Goal: Task Accomplishment & Management: Use online tool/utility

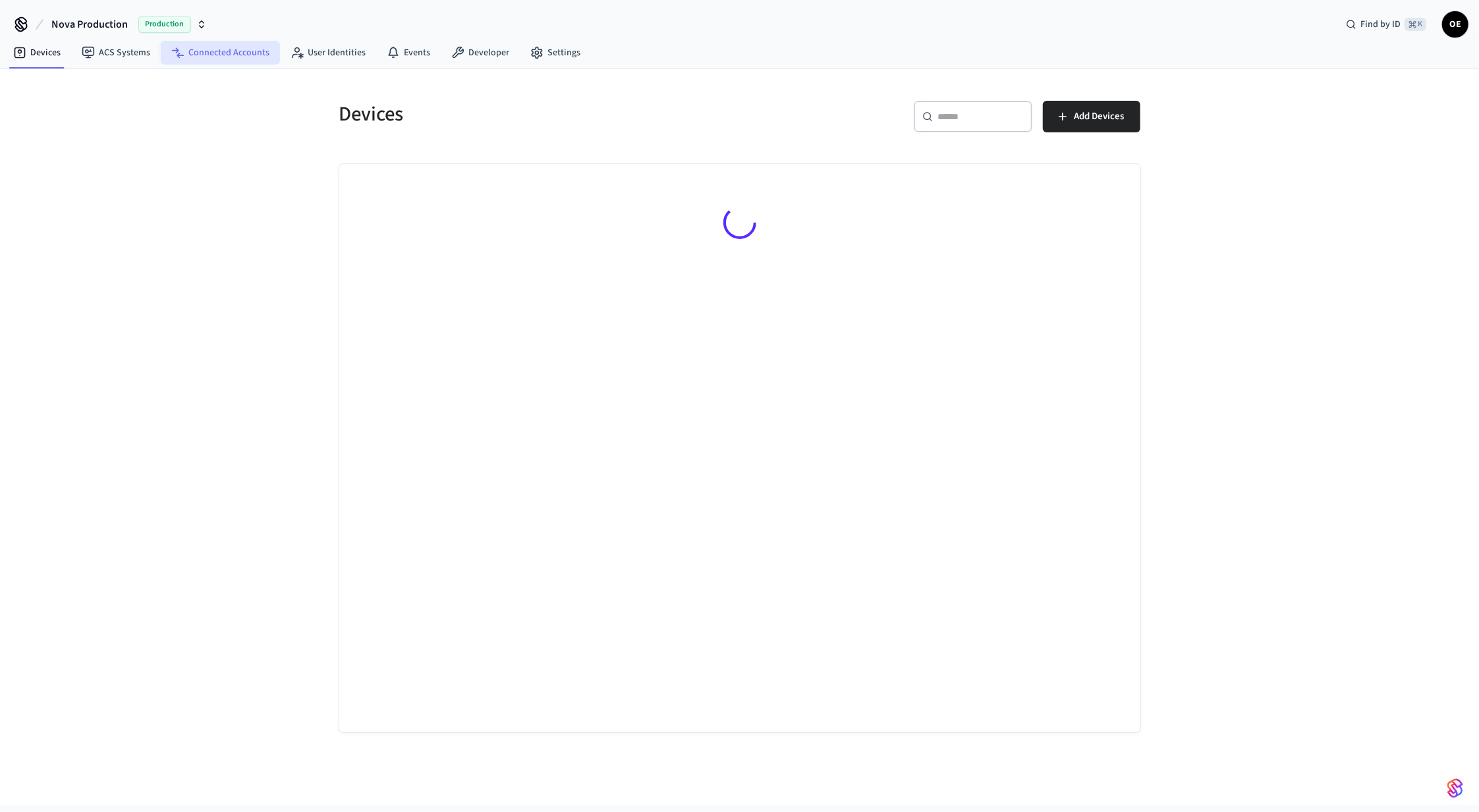
click at [194, 53] on link "Connected Accounts" at bounding box center [220, 52] width 119 height 24
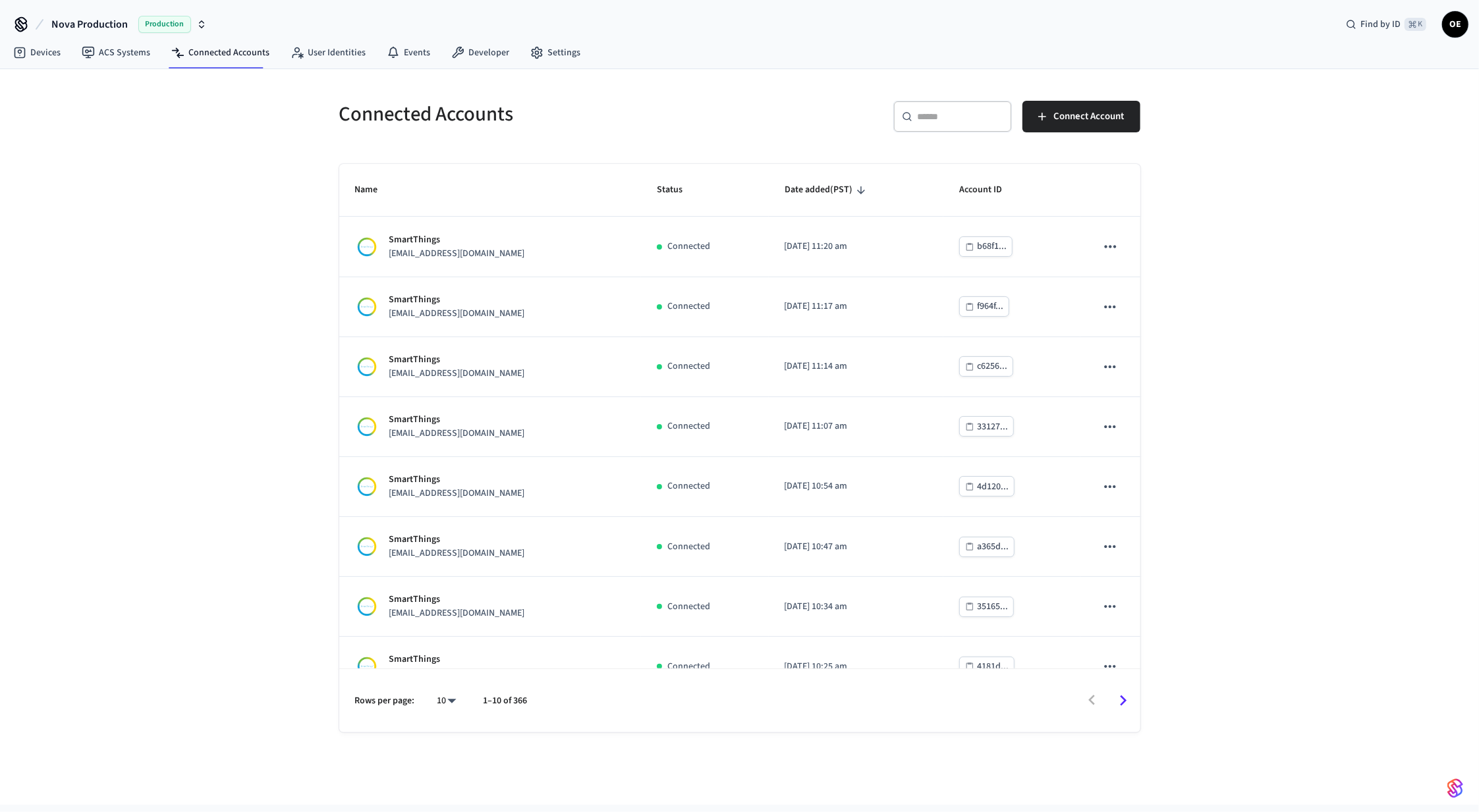
click at [930, 116] on input "text" at bounding box center [960, 116] width 85 height 13
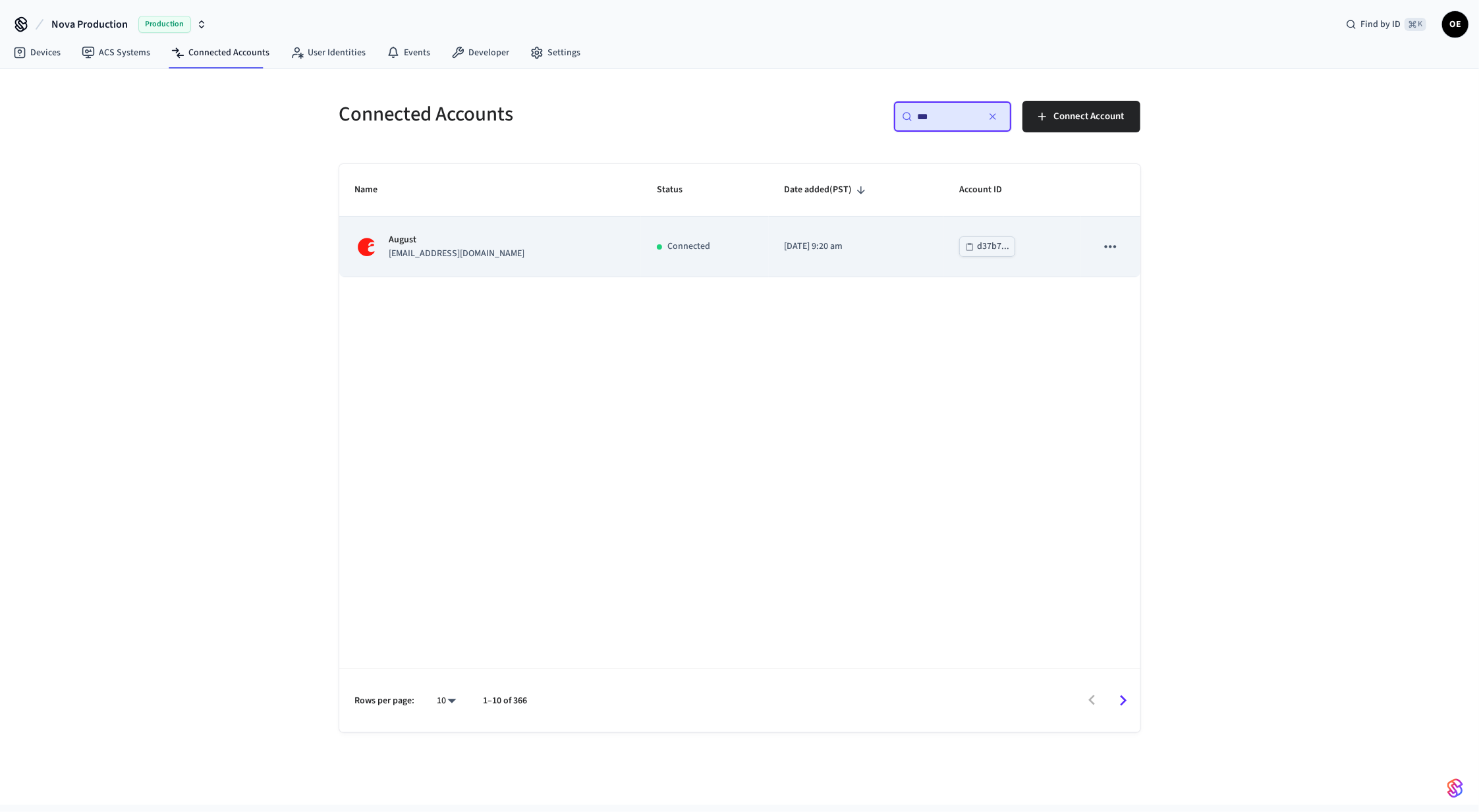
type input "***"
click at [543, 253] on div "August [EMAIL_ADDRESS][DOMAIN_NAME]" at bounding box center [490, 247] width 270 height 28
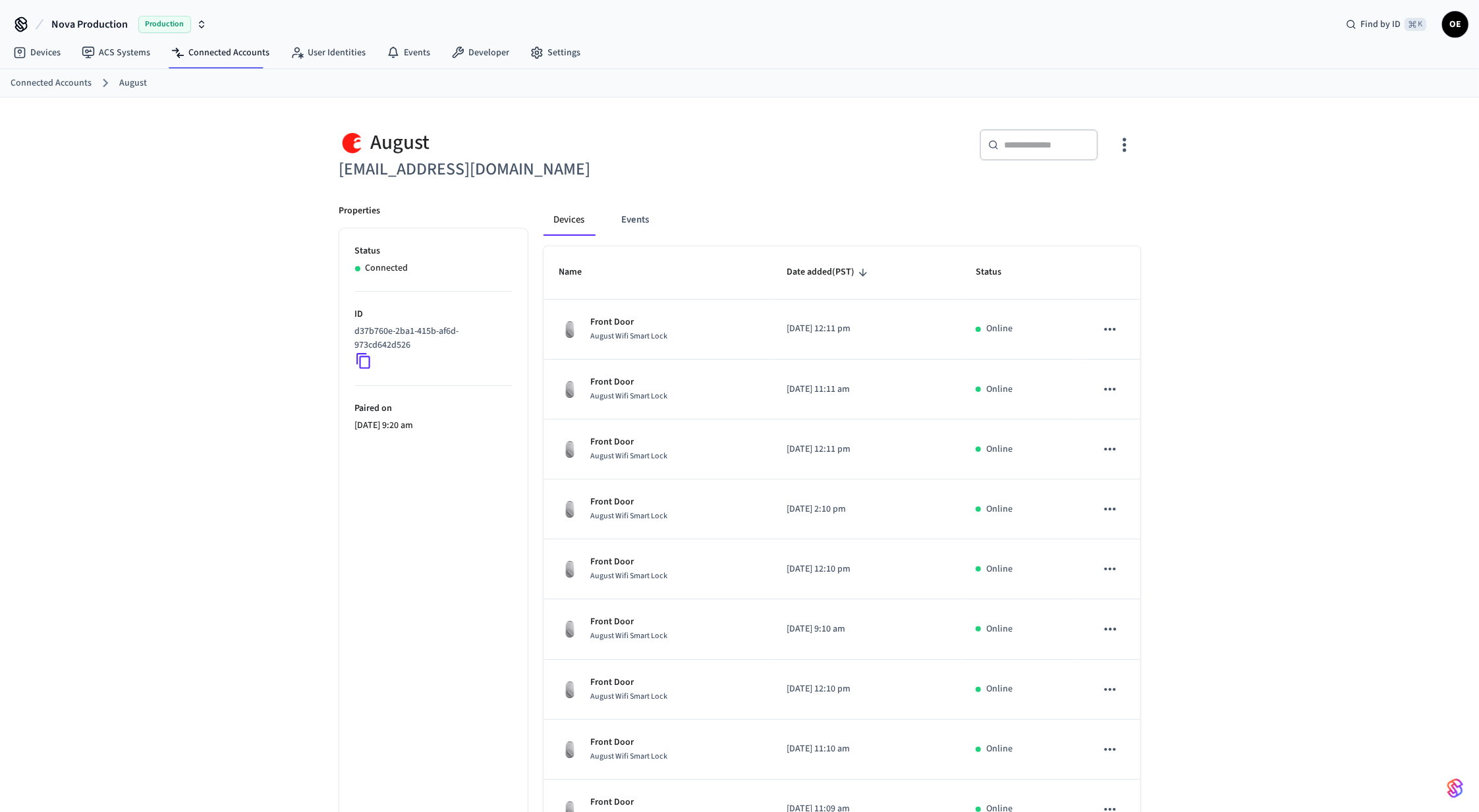
click at [1137, 146] on div "August [EMAIL_ADDRESS][DOMAIN_NAME] ​ ​ Properties Status Connected ID d37b760e…" at bounding box center [740, 539] width 822 height 850
click at [1134, 146] on button "button" at bounding box center [1124, 145] width 31 height 53
click at [1093, 192] on li "Sync Account" at bounding box center [1081, 200] width 99 height 35
